Goal: Task Accomplishment & Management: Use online tool/utility

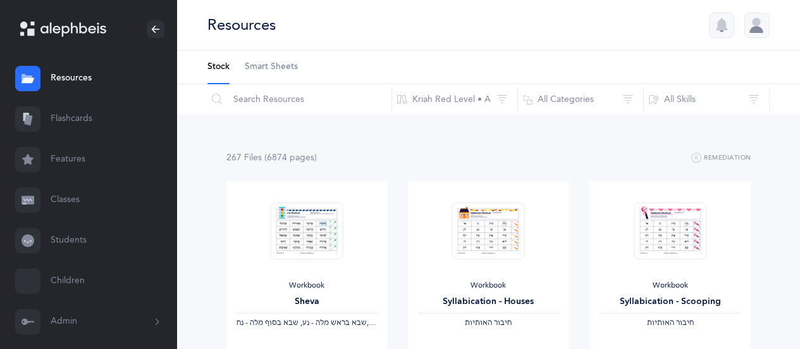
click at [73, 200] on link "Classes" at bounding box center [88, 200] width 177 height 40
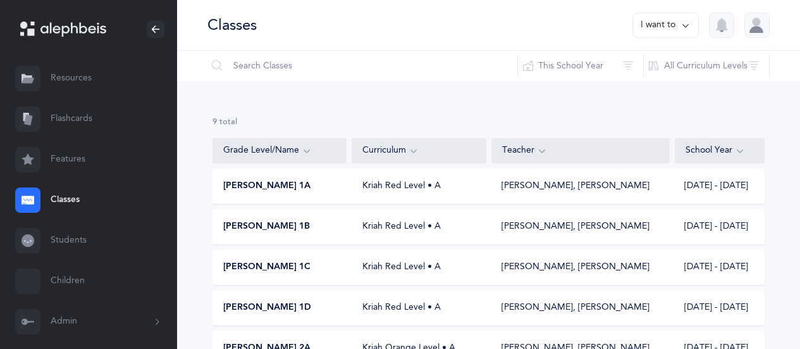
click at [290, 189] on div "[PERSON_NAME] 1A" at bounding box center [280, 186] width 134 height 13
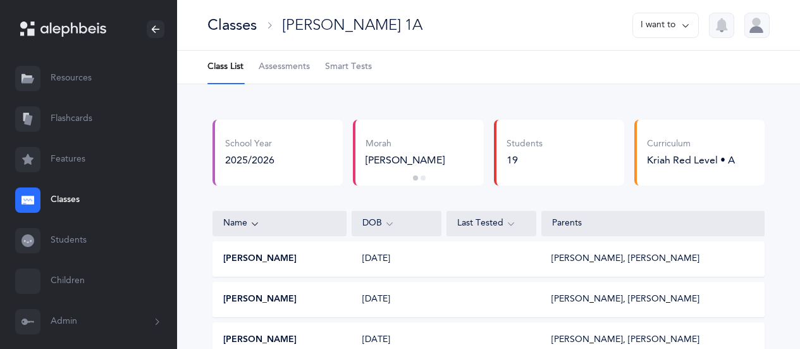
click at [296, 70] on span "Assessments" at bounding box center [284, 67] width 51 height 13
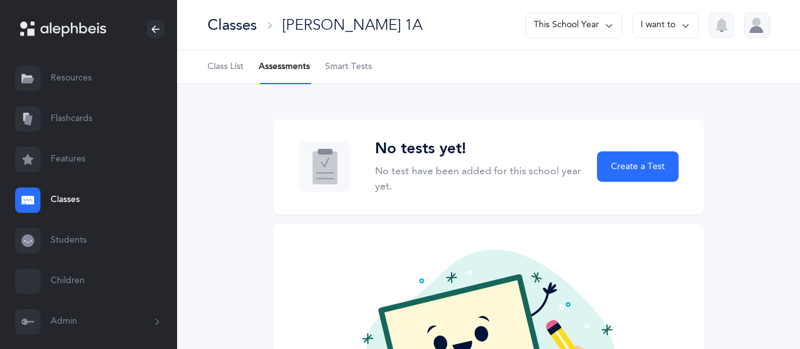
click at [79, 82] on link "Resources" at bounding box center [88, 78] width 177 height 40
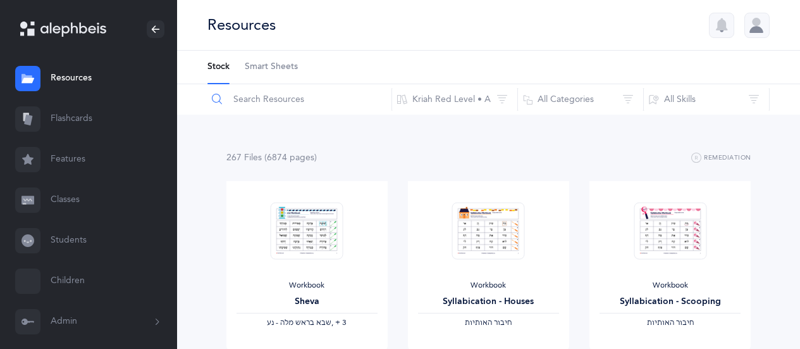
click at [248, 102] on input "text" at bounding box center [299, 99] width 185 height 30
click at [235, 104] on input "text" at bounding box center [299, 99] width 185 height 30
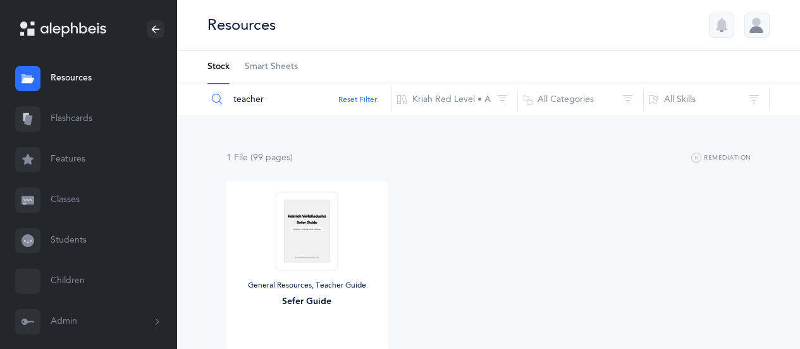
type input "teacher"
click at [325, 225] on img at bounding box center [307, 230] width 62 height 79
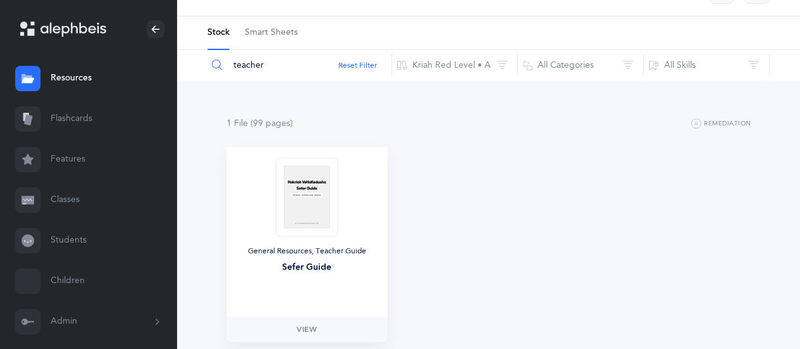
scroll to position [29, 0]
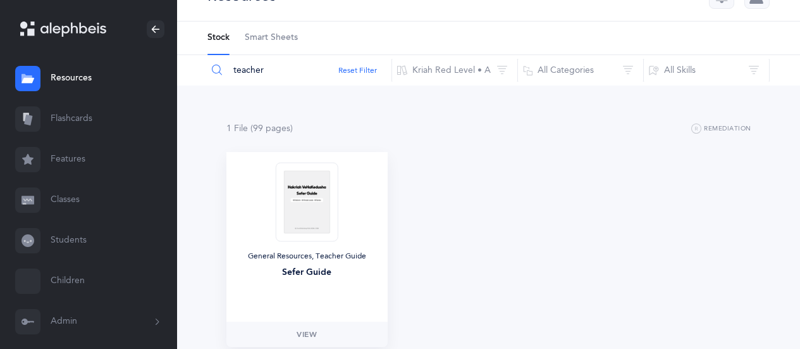
click at [307, 304] on div "General Resources, Teacher Guide Sefer Guide" at bounding box center [306, 237] width 161 height 170
click at [304, 332] on span "View" at bounding box center [307, 333] width 20 height 11
click at [90, 120] on link "Flashcards" at bounding box center [88, 119] width 177 height 40
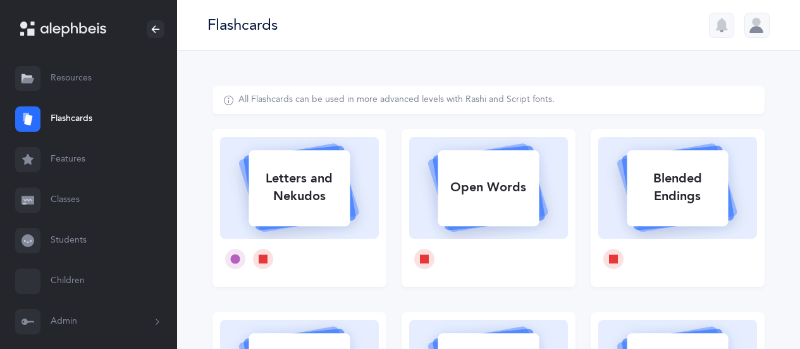
click at [309, 200] on div "Letters and Nekudos" at bounding box center [299, 187] width 101 height 51
select select
select select "single"
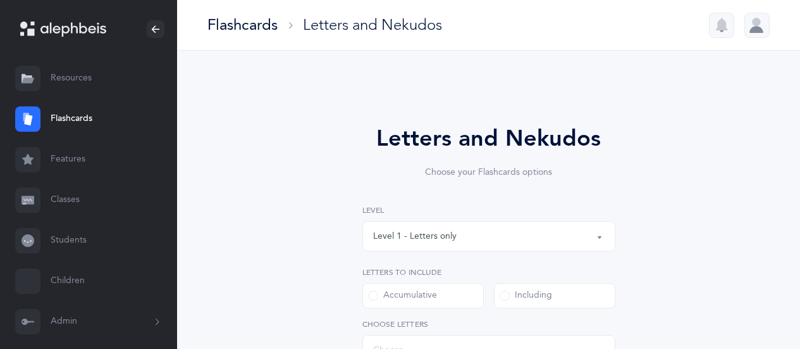
select select "27"
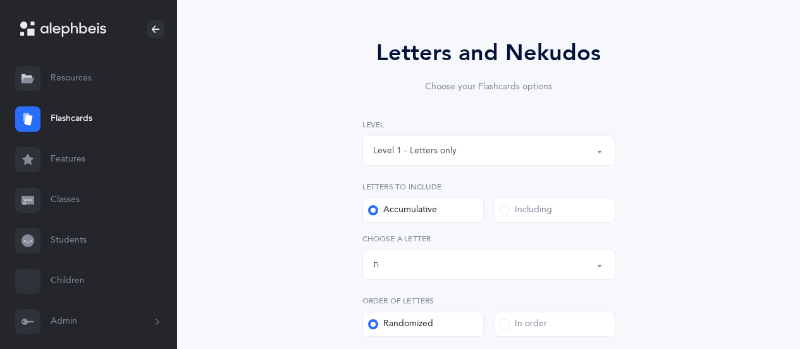
scroll to position [89, 0]
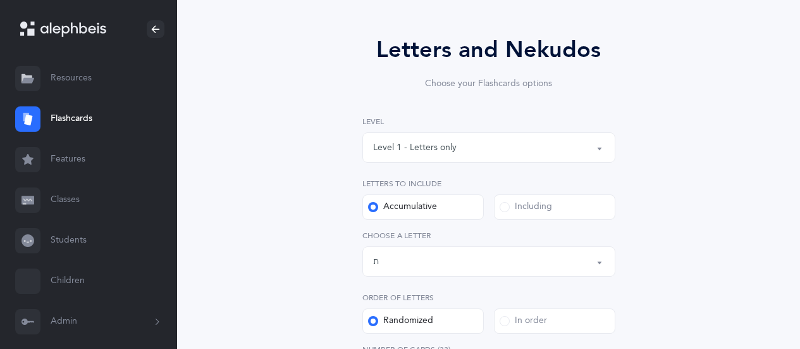
click at [507, 206] on span at bounding box center [505, 207] width 10 height 10
click at [0, 0] on input "Including" at bounding box center [0, 0] width 0 height 0
click at [602, 262] on button "Letters: All Letters" at bounding box center [488, 261] width 253 height 30
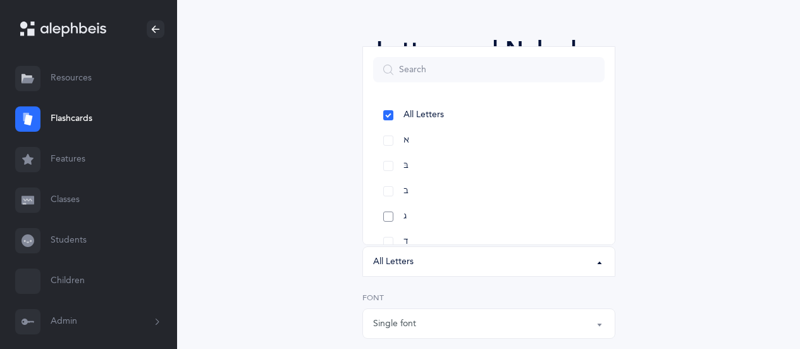
click at [390, 217] on link "ג" at bounding box center [489, 216] width 232 height 25
select select "3"
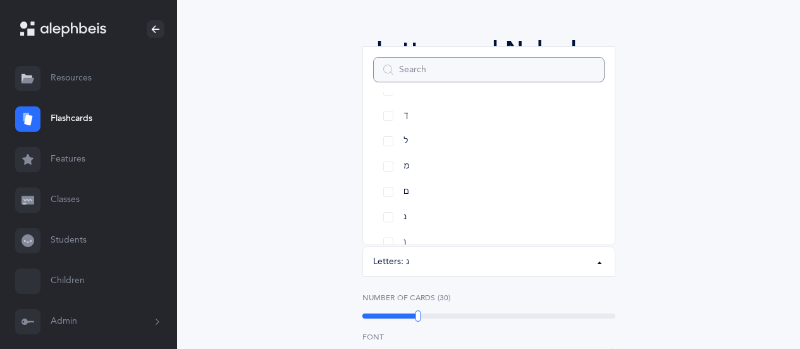
scroll to position [379, 0]
click at [393, 218] on link "נ" at bounding box center [489, 216] width 232 height 25
click at [449, 219] on link "ע" at bounding box center [489, 223] width 232 height 25
click at [390, 223] on link "ע" at bounding box center [489, 223] width 232 height 25
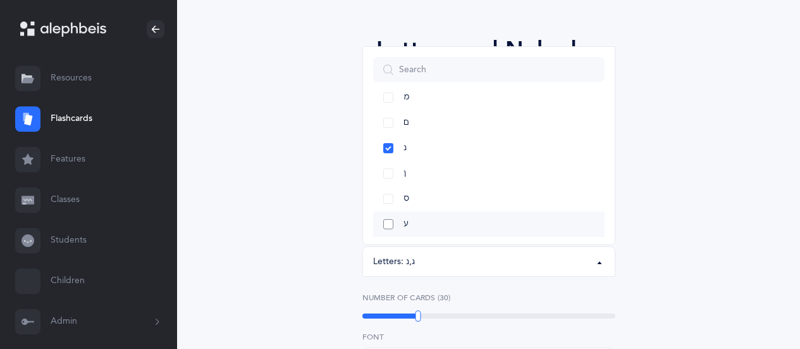
click at [391, 221] on link "ע" at bounding box center [489, 223] width 232 height 25
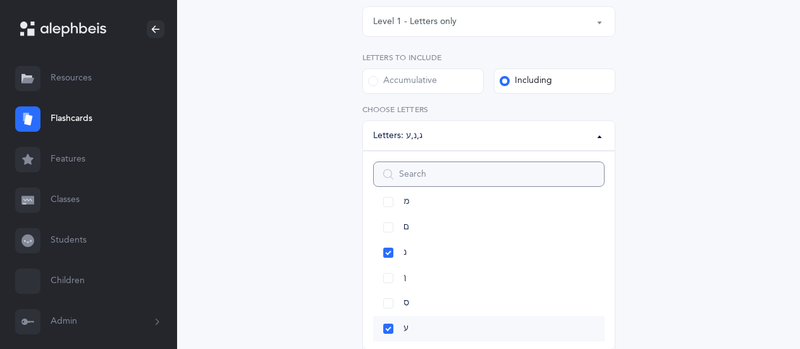
scroll to position [221, 0]
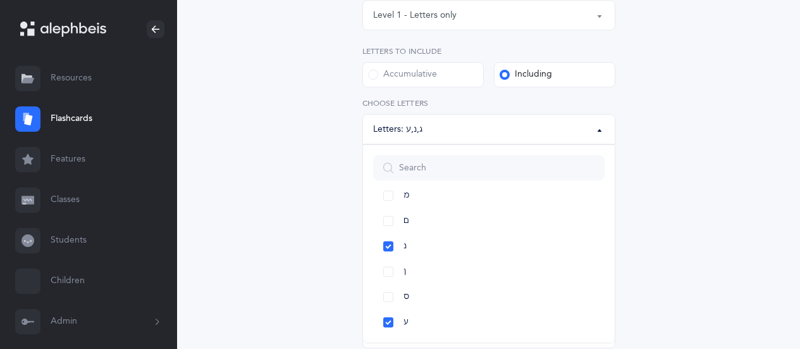
click at [657, 270] on div "Letters and Nekudos Choose your Flashcards options Level 1 - Letters only Level…" at bounding box center [489, 216] width 552 height 703
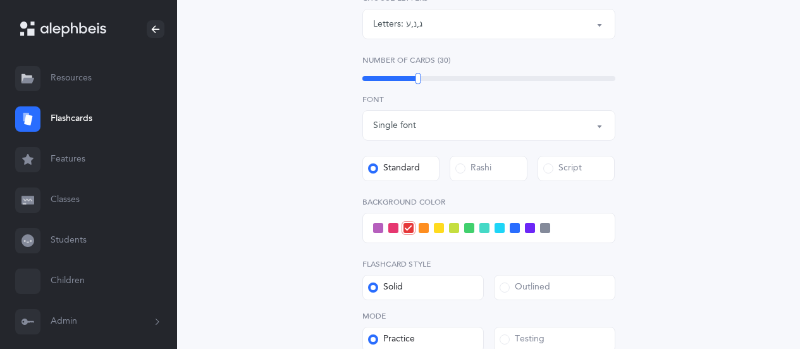
scroll to position [326, 0]
click at [380, 226] on span at bounding box center [378, 227] width 10 height 10
click at [0, 0] on input "checkbox" at bounding box center [0, 0] width 0 height 0
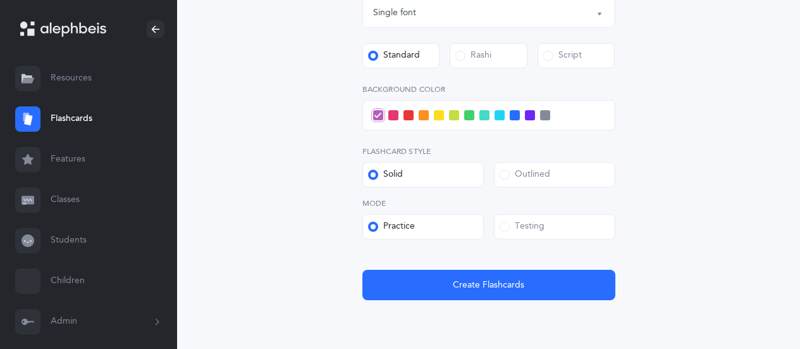
scroll to position [438, 0]
click at [506, 228] on span at bounding box center [505, 226] width 10 height 10
click at [0, 0] on input "Testing" at bounding box center [0, 0] width 0 height 0
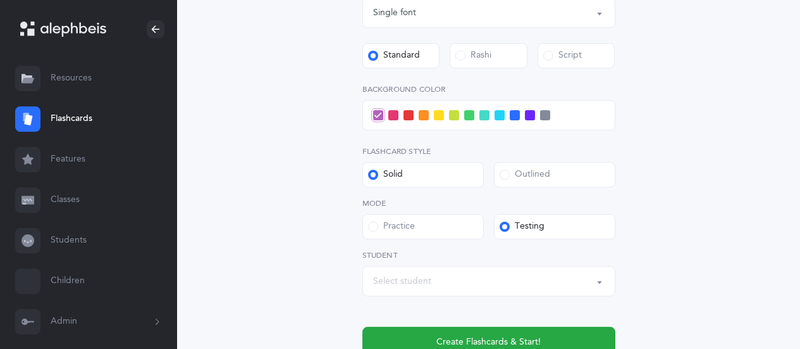
click at [603, 283] on button "Select student" at bounding box center [488, 281] width 253 height 30
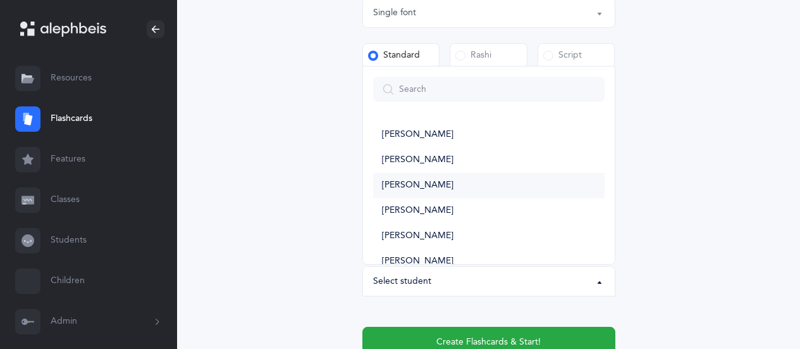
click at [417, 187] on span "[PERSON_NAME]" at bounding box center [417, 185] width 71 height 11
select select "8768"
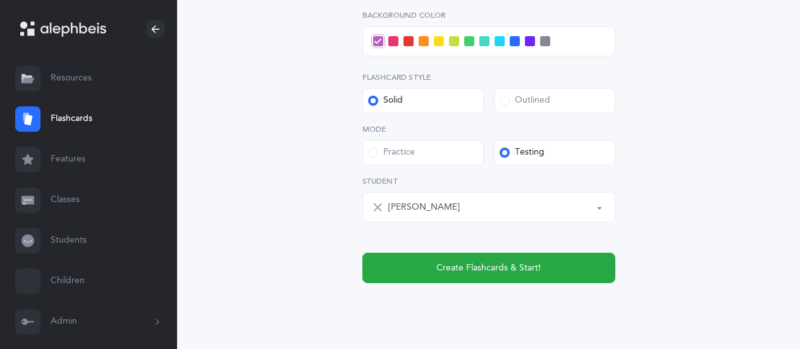
scroll to position [511, 0]
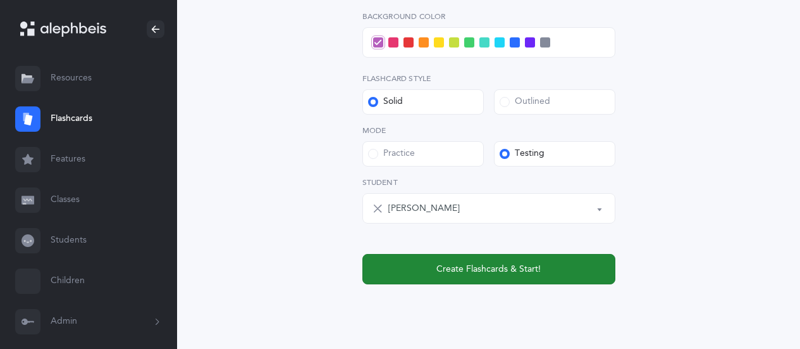
click at [541, 271] on button "Create Flashcards & Start!" at bounding box center [488, 269] width 253 height 30
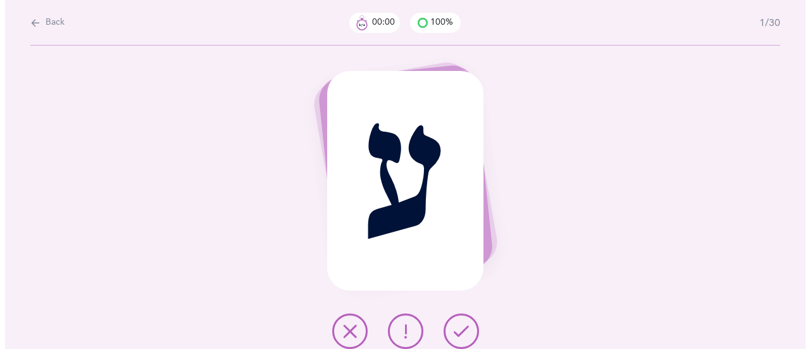
scroll to position [0, 0]
click at [462, 320] on button at bounding box center [460, 330] width 35 height 35
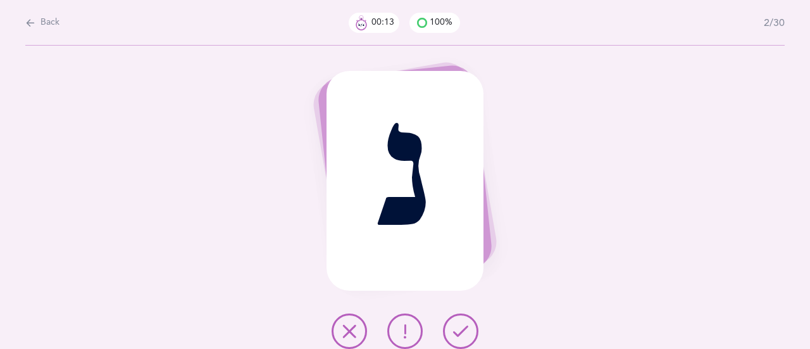
click at [407, 328] on icon at bounding box center [404, 330] width 15 height 15
click at [469, 326] on button at bounding box center [460, 330] width 35 height 35
click at [467, 324] on icon at bounding box center [460, 330] width 15 height 15
click at [466, 328] on icon at bounding box center [460, 330] width 15 height 15
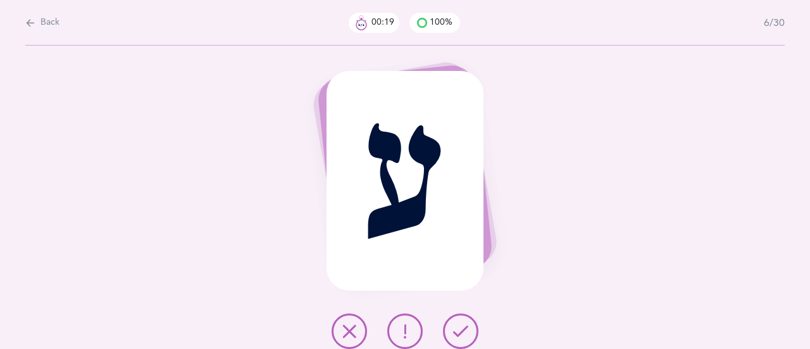
click at [466, 326] on icon at bounding box center [460, 330] width 15 height 15
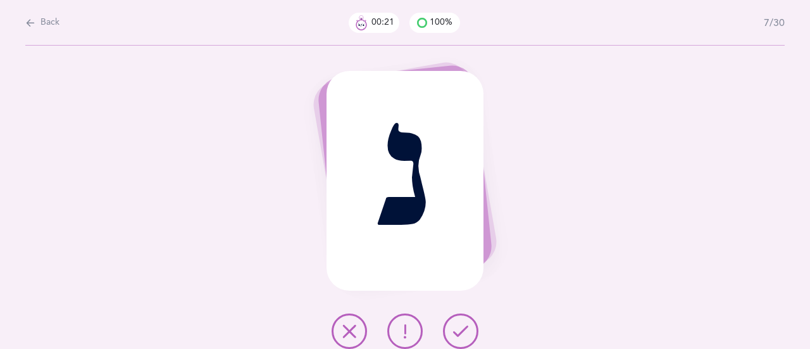
click at [465, 326] on icon at bounding box center [460, 330] width 15 height 15
click at [464, 326] on icon at bounding box center [460, 330] width 15 height 15
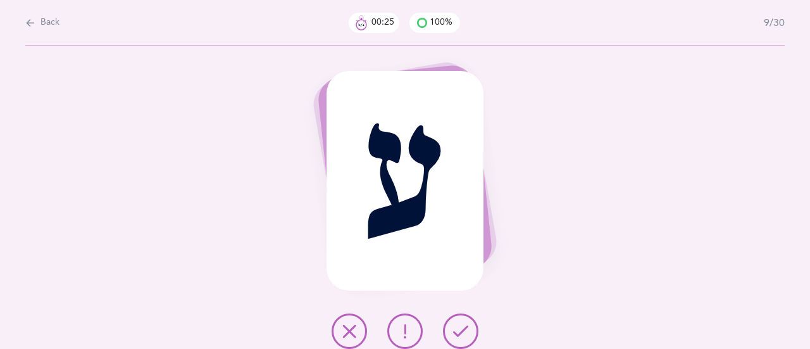
click at [463, 325] on icon at bounding box center [460, 330] width 15 height 15
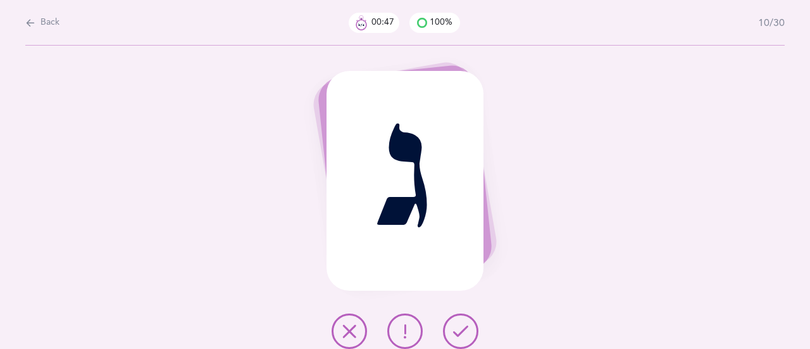
click at [467, 331] on icon at bounding box center [460, 330] width 15 height 15
click at [464, 327] on icon at bounding box center [460, 330] width 15 height 15
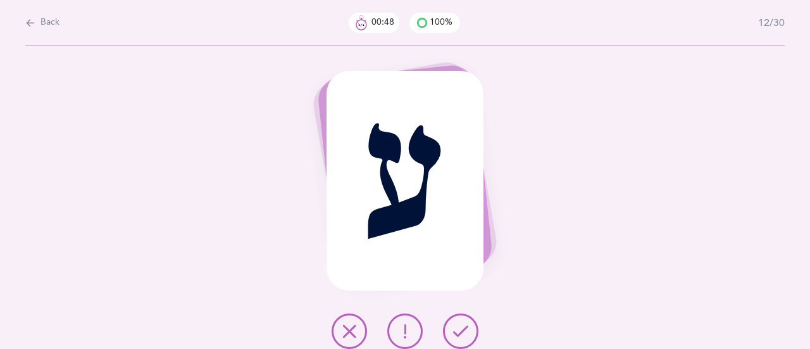
click at [461, 330] on icon at bounding box center [460, 330] width 15 height 15
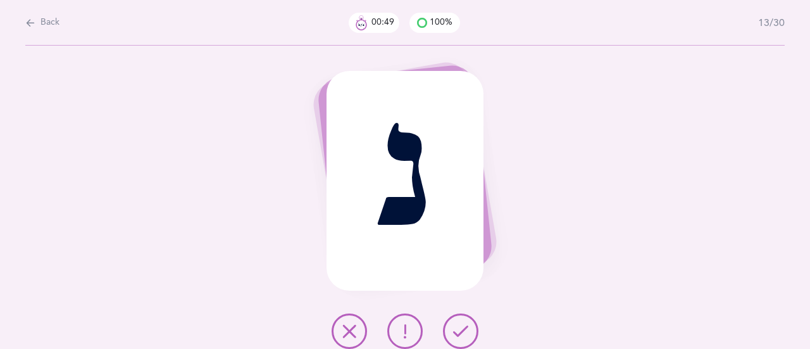
click at [469, 326] on button at bounding box center [460, 330] width 35 height 35
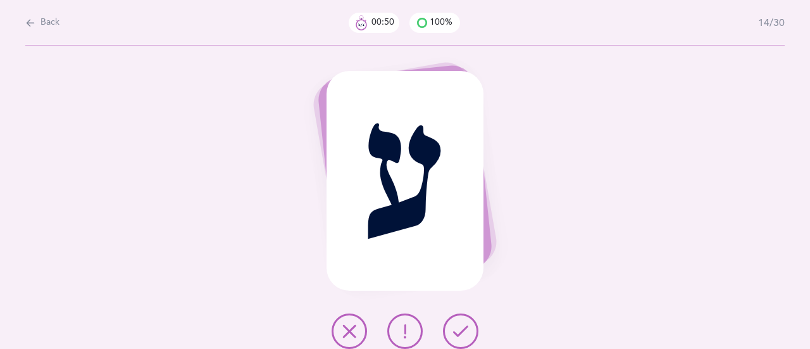
click at [466, 324] on icon at bounding box center [460, 330] width 15 height 15
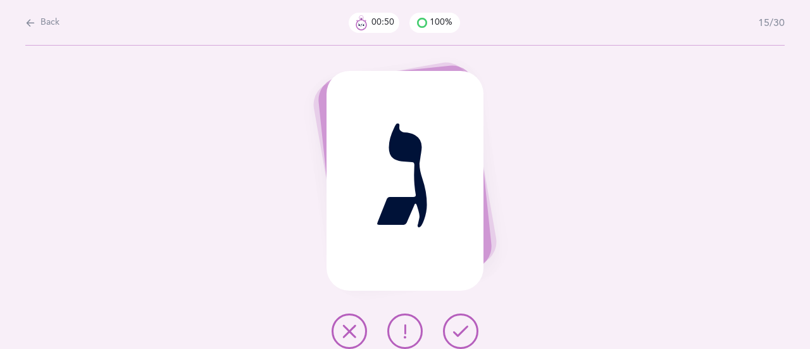
click at [464, 326] on icon at bounding box center [460, 330] width 15 height 15
click at [463, 328] on icon at bounding box center [460, 330] width 15 height 15
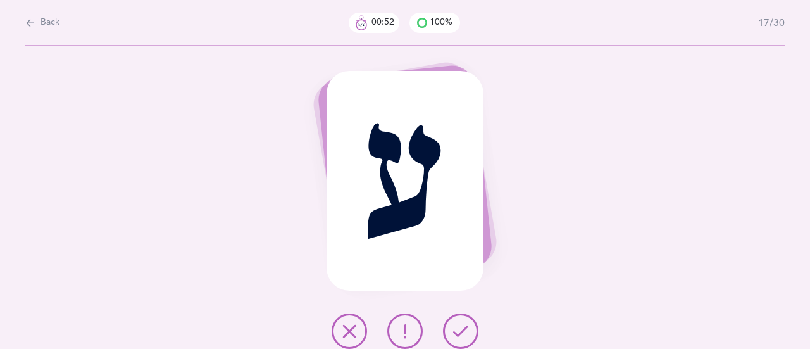
click at [464, 327] on icon at bounding box center [460, 330] width 15 height 15
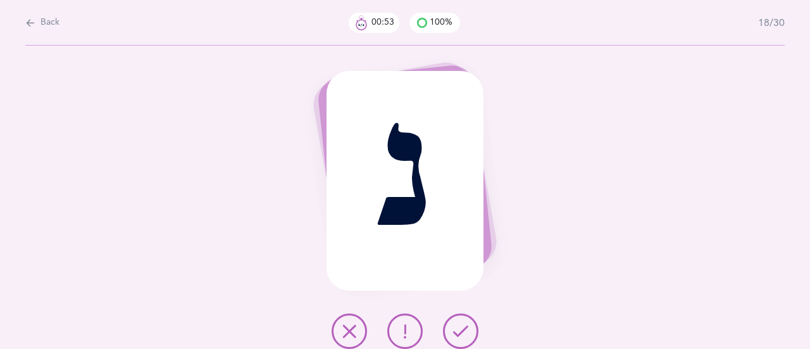
click at [463, 327] on icon at bounding box center [460, 330] width 15 height 15
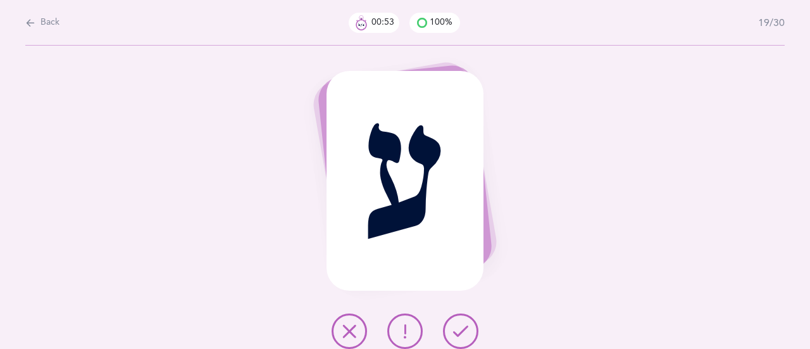
click at [465, 324] on icon at bounding box center [460, 330] width 15 height 15
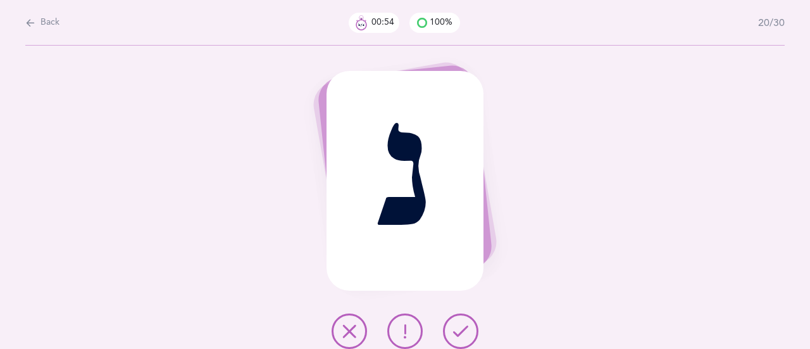
click at [466, 322] on button at bounding box center [460, 330] width 35 height 35
click at [464, 324] on icon at bounding box center [460, 330] width 15 height 15
click at [466, 320] on button at bounding box center [460, 330] width 35 height 35
click at [462, 321] on button at bounding box center [460, 330] width 35 height 35
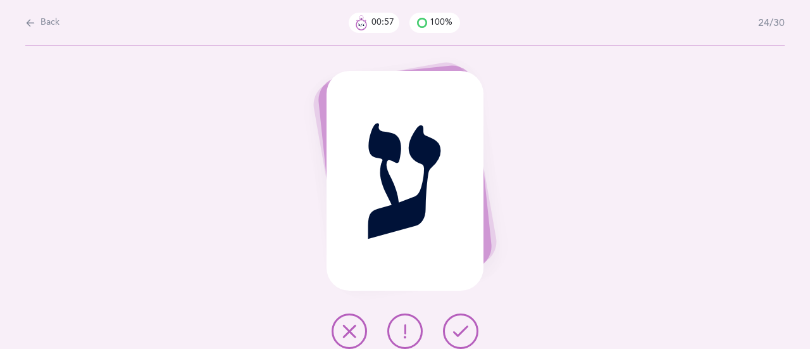
click at [462, 321] on button at bounding box center [460, 330] width 35 height 35
click at [459, 324] on icon at bounding box center [460, 330] width 15 height 15
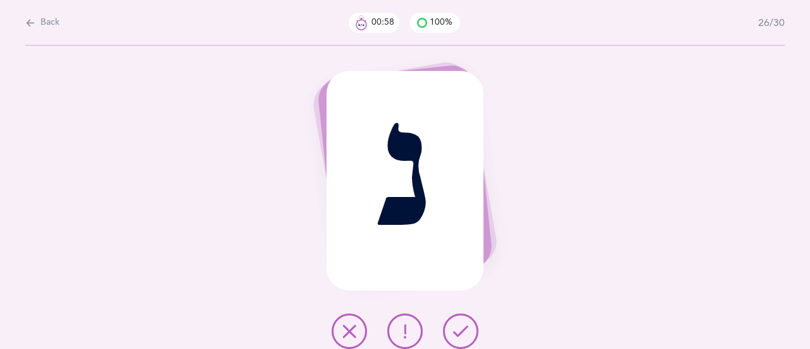
click at [462, 322] on button at bounding box center [460, 330] width 35 height 35
click at [353, 331] on icon at bounding box center [349, 330] width 15 height 15
click at [460, 331] on icon at bounding box center [460, 330] width 15 height 15
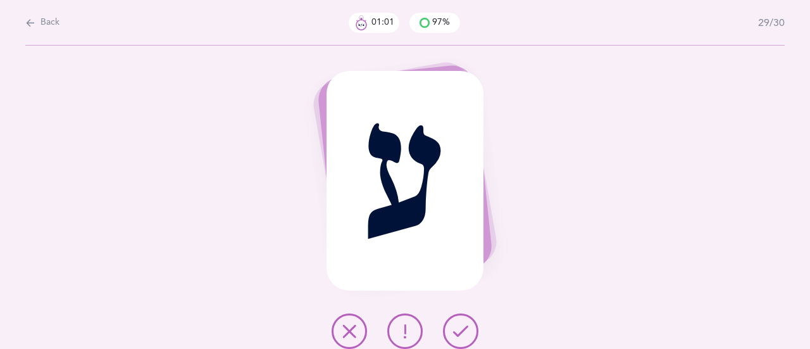
click at [471, 319] on button at bounding box center [460, 330] width 35 height 35
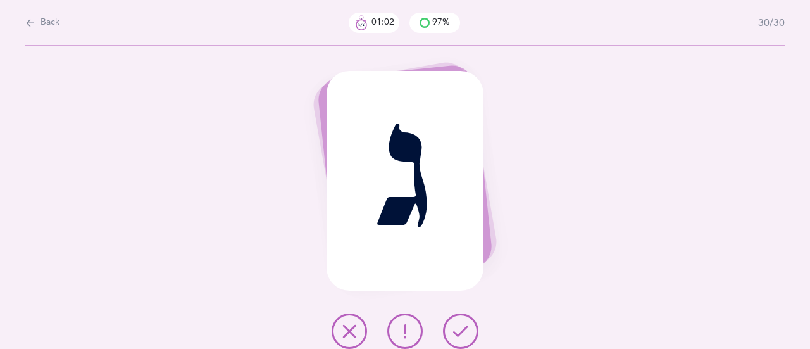
click at [466, 321] on button at bounding box center [460, 330] width 35 height 35
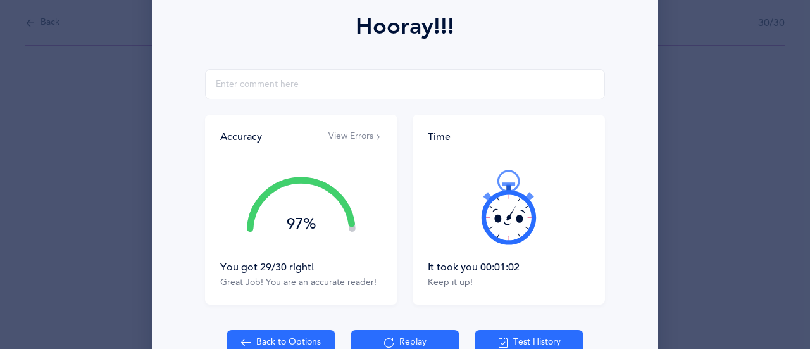
scroll to position [181, 0]
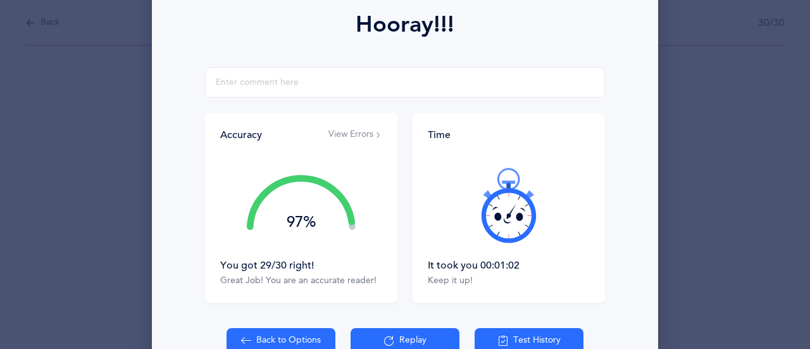
click at [350, 135] on button "View Errors" at bounding box center [355, 134] width 54 height 13
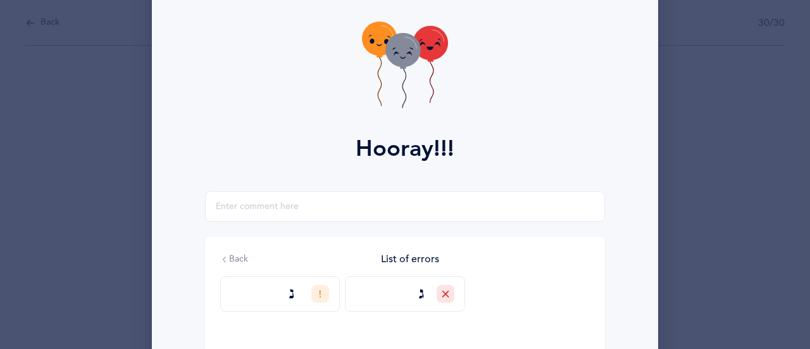
scroll to position [55, 0]
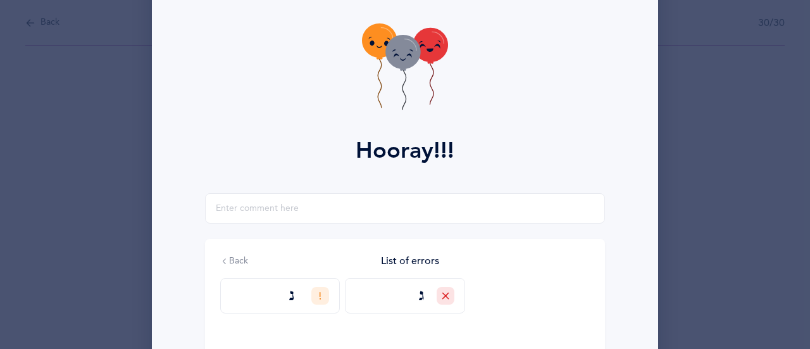
click at [226, 260] on button "Back" at bounding box center [234, 261] width 28 height 13
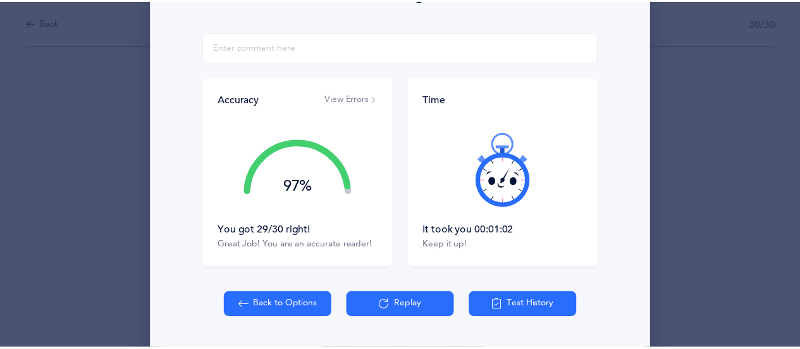
scroll to position [233, 0]
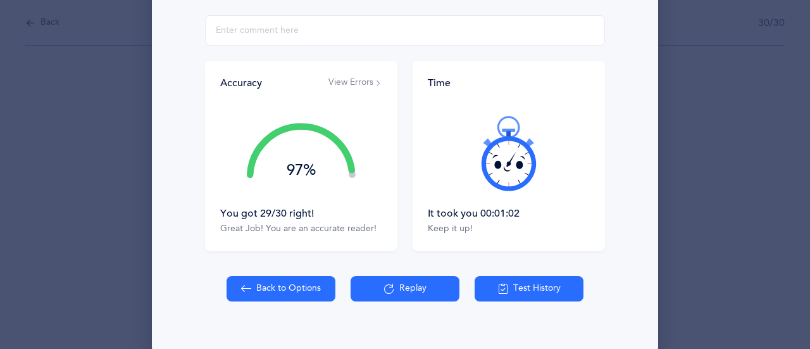
click at [279, 291] on button "Back to Options" at bounding box center [280, 288] width 109 height 25
select select "3"
select select "single"
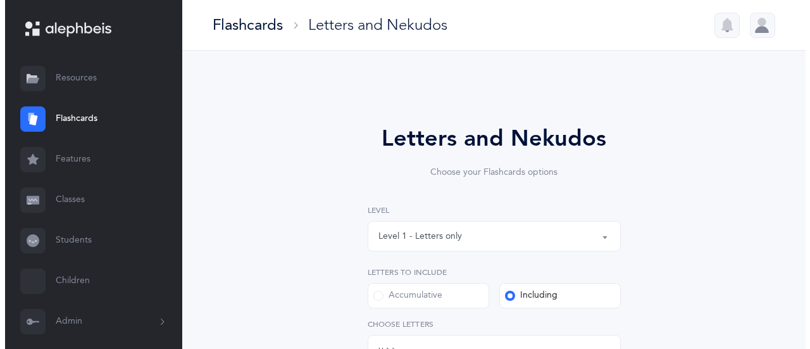
scroll to position [30, 0]
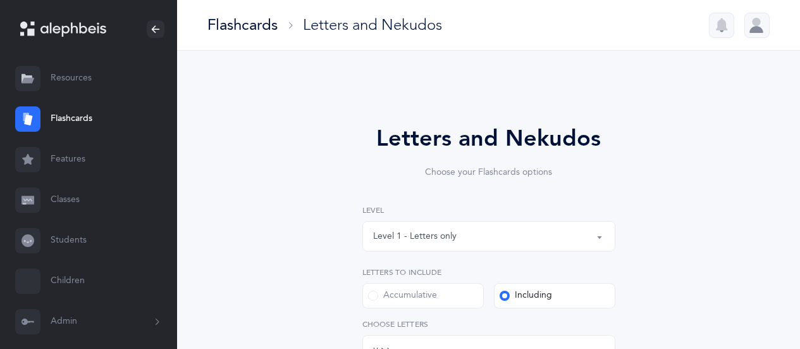
click at [57, 219] on link "Classes" at bounding box center [88, 200] width 177 height 40
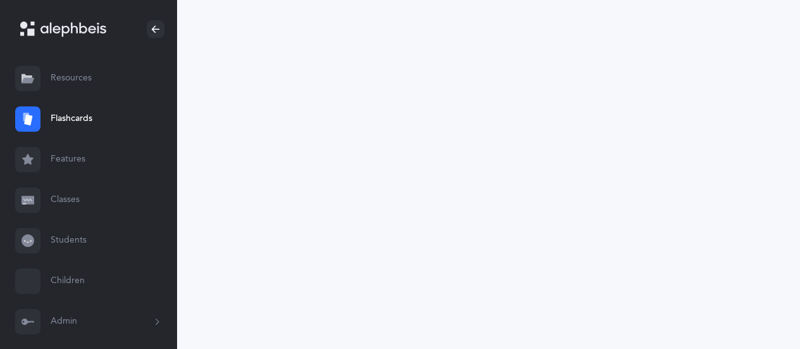
click at [66, 201] on link "Classes" at bounding box center [88, 200] width 177 height 40
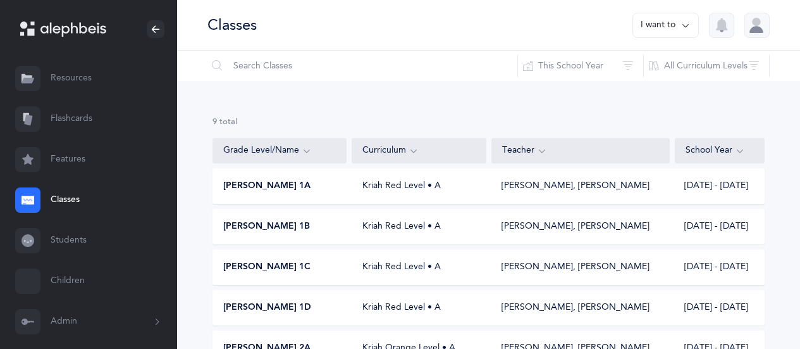
click at [73, 242] on link "Students" at bounding box center [88, 240] width 177 height 40
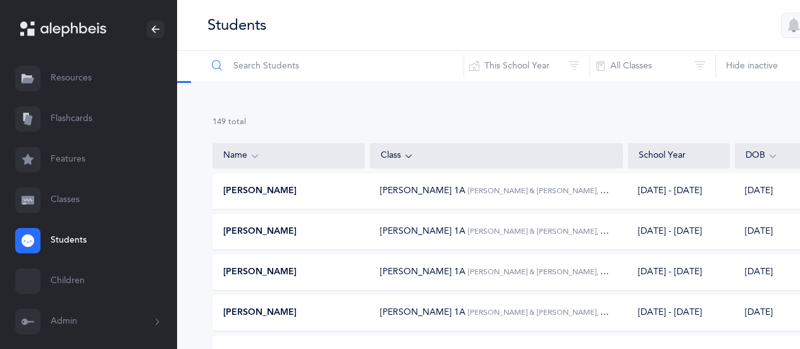
click at [238, 68] on input "text" at bounding box center [335, 66] width 257 height 30
type input "[PERSON_NAME]"
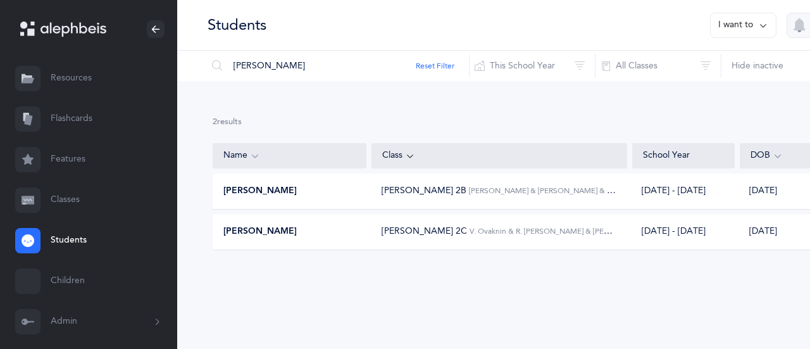
click at [331, 190] on div "[PERSON_NAME]" at bounding box center [289, 191] width 153 height 13
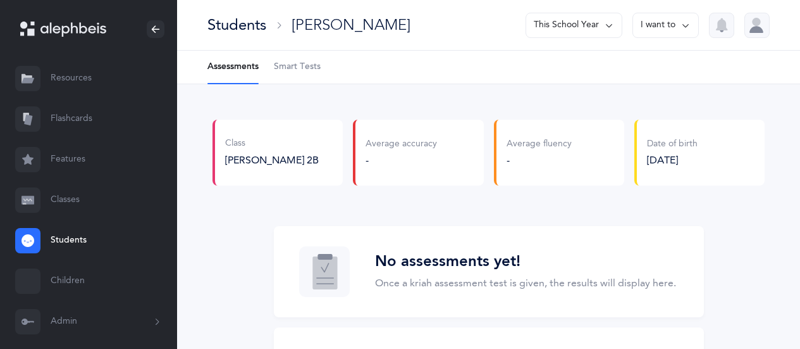
click at [309, 70] on span "Smart Tests" at bounding box center [297, 67] width 47 height 13
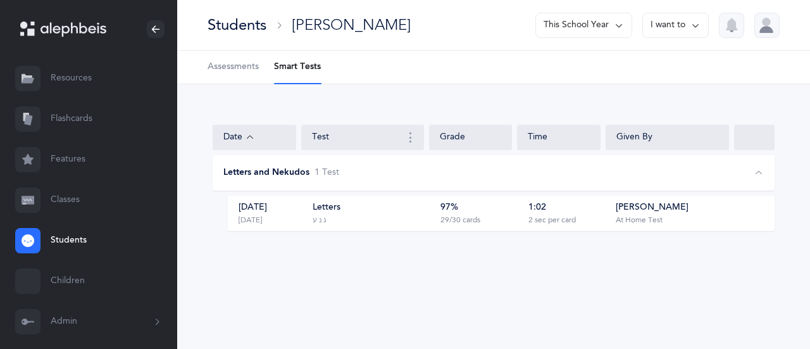
click at [395, 219] on div "Letters ג נ ע" at bounding box center [371, 213] width 119 height 24
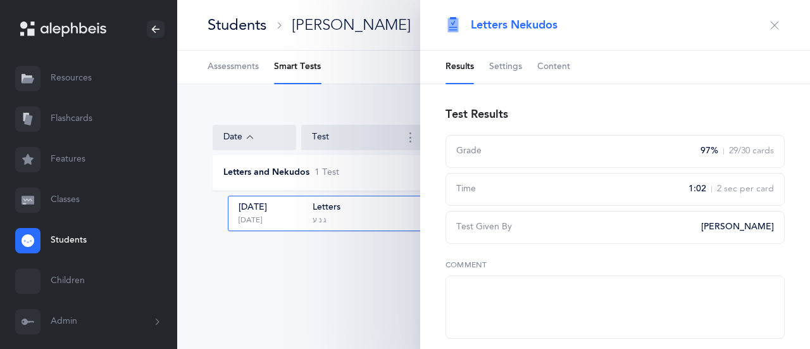
click at [555, 69] on span "Content" at bounding box center [553, 67] width 33 height 13
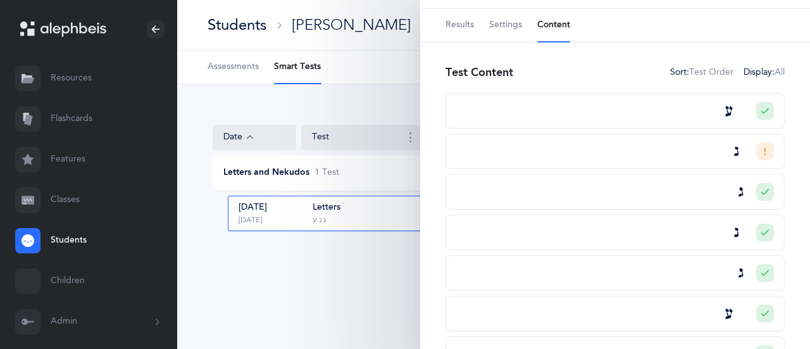
scroll to position [40, 0]
click at [761, 232] on icon at bounding box center [765, 234] width 8 height 8
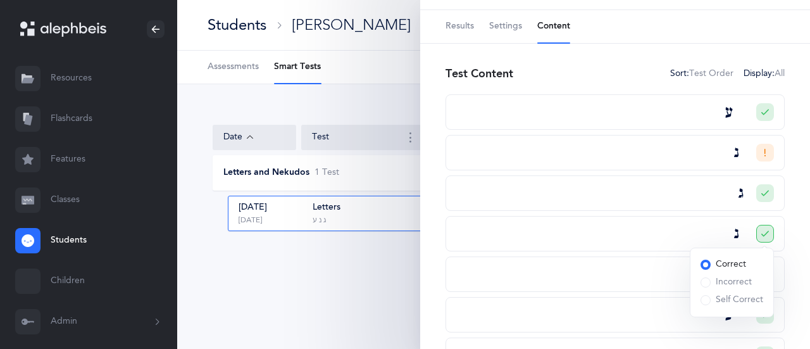
click at [700, 280] on span at bounding box center [705, 282] width 10 height 10
click at [0, 0] on input "Incorrect" at bounding box center [0, 0] width 0 height 0
click at [507, 34] on link "Settings" at bounding box center [505, 26] width 33 height 33
